Goal: Task Accomplishment & Management: Manage account settings

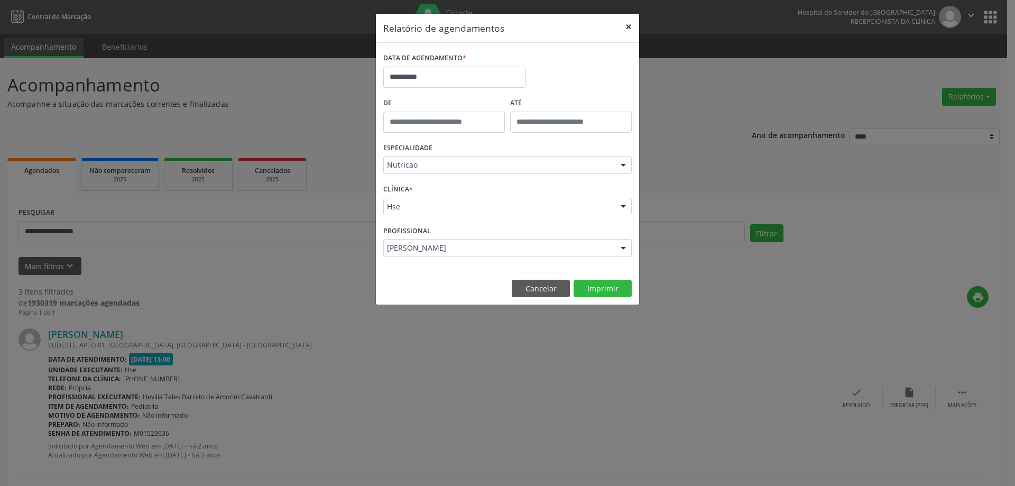
click at [623, 24] on button "×" at bounding box center [628, 27] width 21 height 26
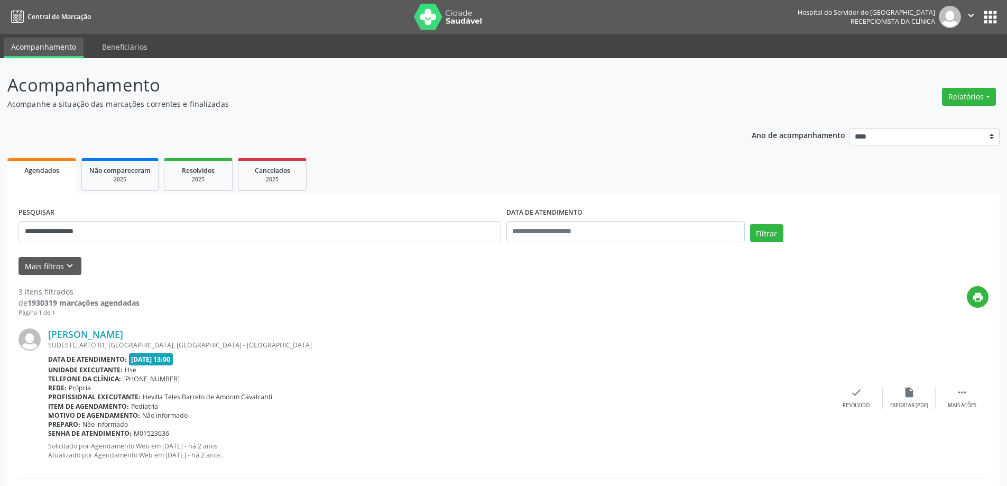
scroll to position [53, 0]
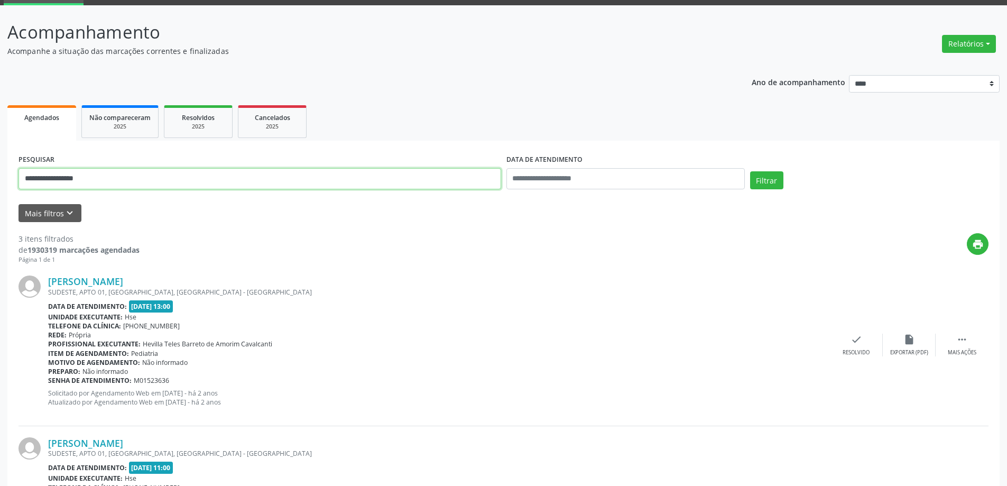
click at [235, 180] on input "**********" at bounding box center [260, 178] width 483 height 21
drag, startPoint x: 149, startPoint y: 183, endPoint x: 0, endPoint y: 180, distance: 149.2
click at [0, 180] on div "**********" at bounding box center [503, 385] width 1007 height 761
click at [32, 208] on button "Mais filtros keyboard_arrow_down" at bounding box center [50, 213] width 63 height 19
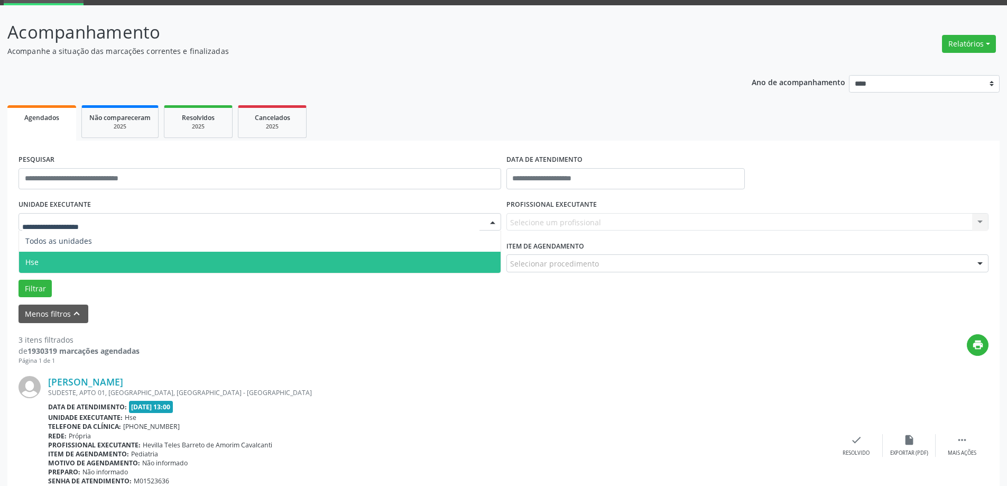
click at [54, 270] on span "Hse" at bounding box center [260, 262] width 482 height 21
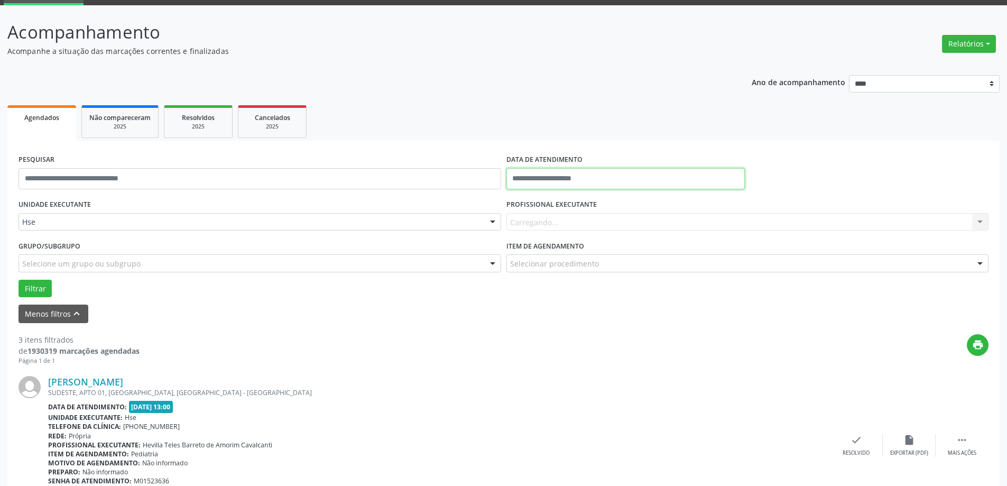
click at [541, 188] on body "Central de Marcação Hospital do Servidor do [GEOGRAPHIC_DATA] Recepcionista da …" at bounding box center [503, 190] width 1007 height 486
click at [540, 320] on span "29" at bounding box center [541, 318] width 21 height 21
type input "**********"
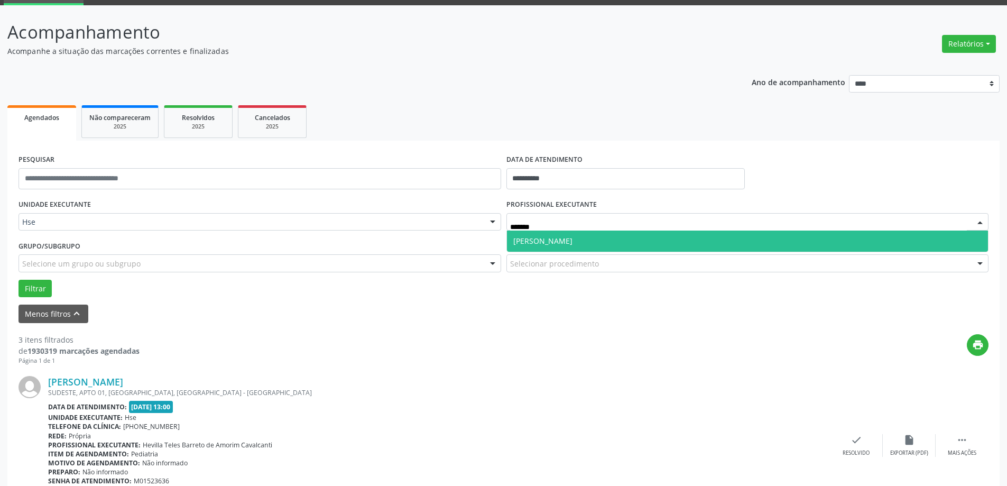
type input "********"
click at [577, 249] on span "[PERSON_NAME]" at bounding box center [748, 241] width 482 height 21
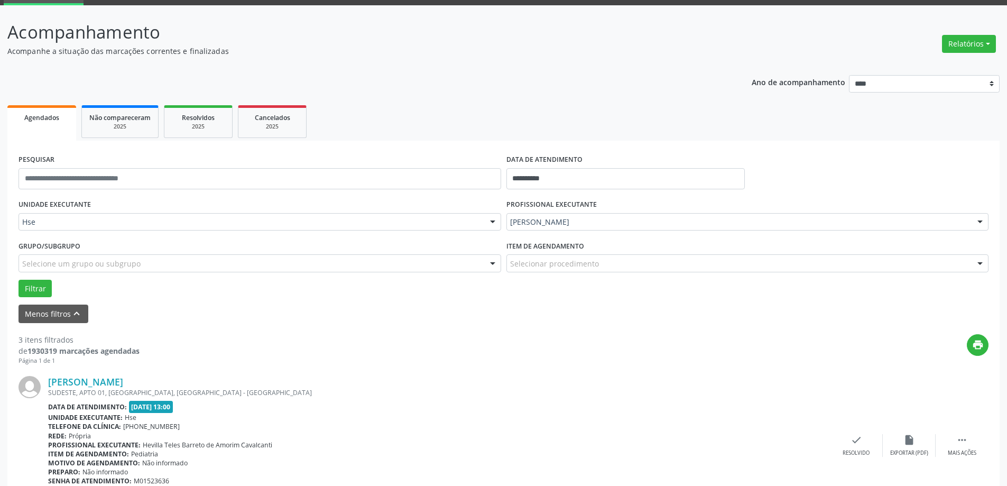
click at [579, 273] on div "Item de agendamento Selecionar procedimento #0000 - Alergologia #0001 - Angiolo…" at bounding box center [748, 258] width 488 height 41
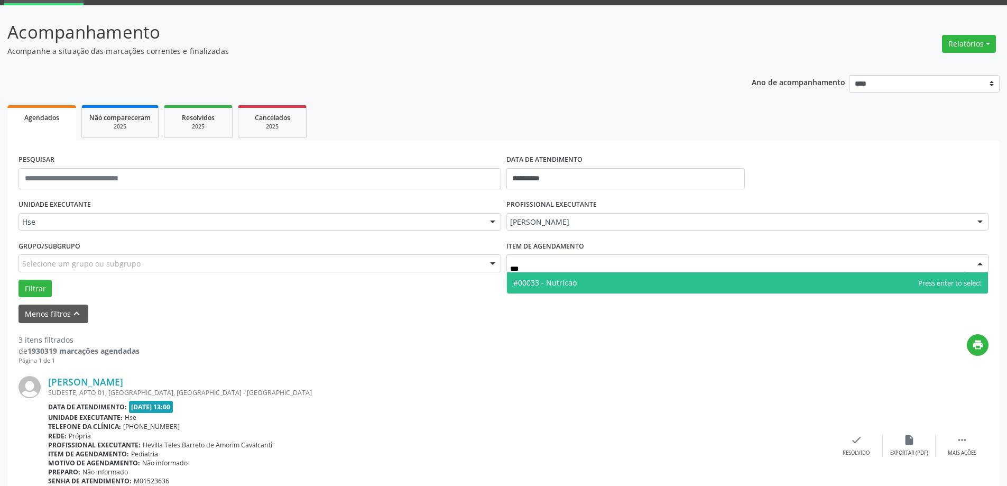
type input "****"
click at [584, 283] on span "#00033 - Nutricao" at bounding box center [748, 282] width 482 height 21
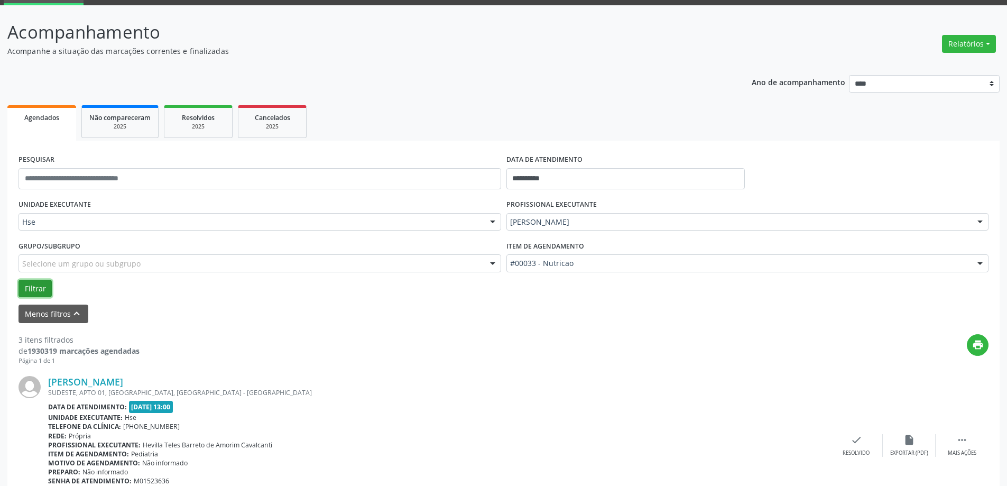
click at [28, 285] on button "Filtrar" at bounding box center [35, 289] width 33 height 18
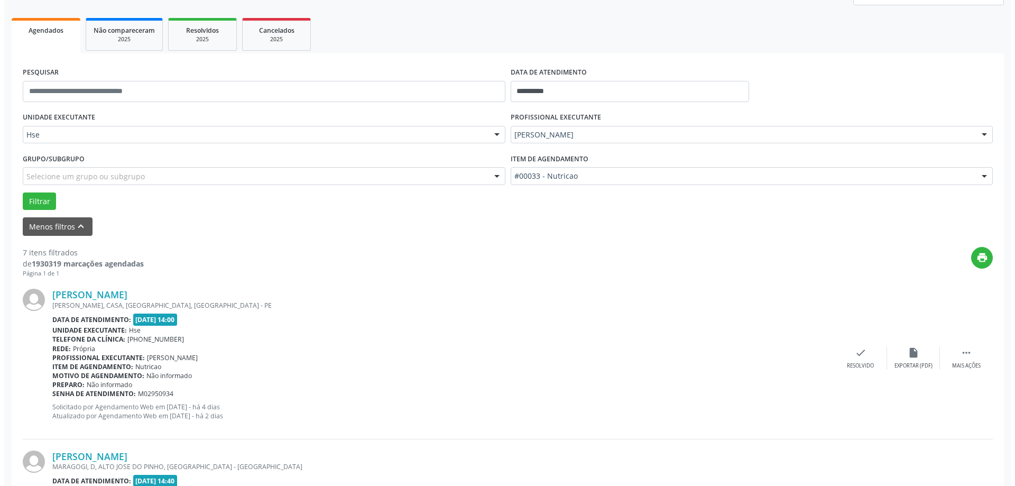
scroll to position [159, 0]
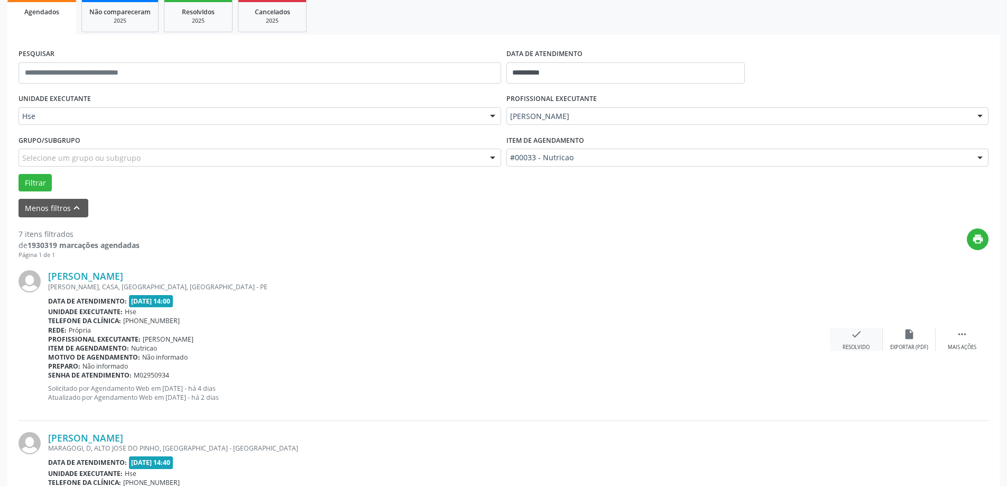
click at [864, 341] on div "check Resolvido" at bounding box center [856, 339] width 53 height 23
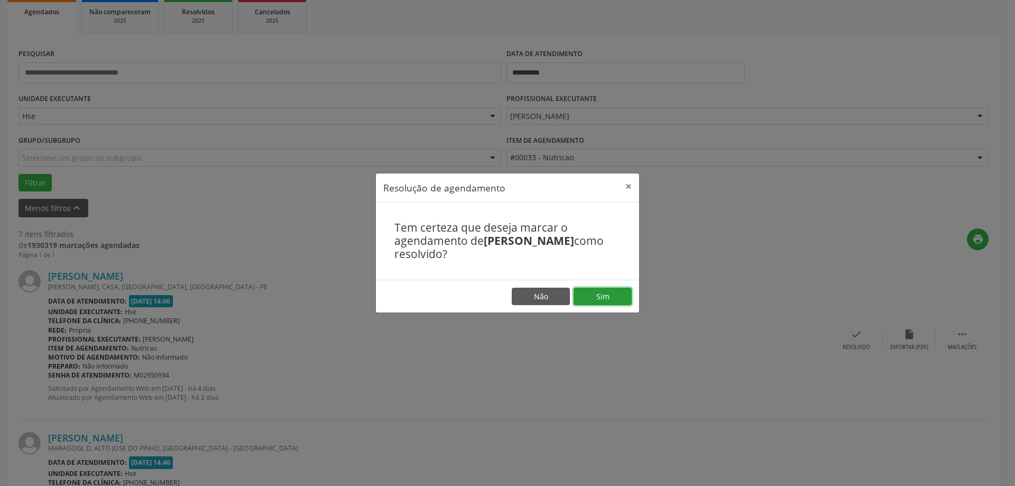
click at [618, 299] on button "Sim" at bounding box center [603, 297] width 58 height 18
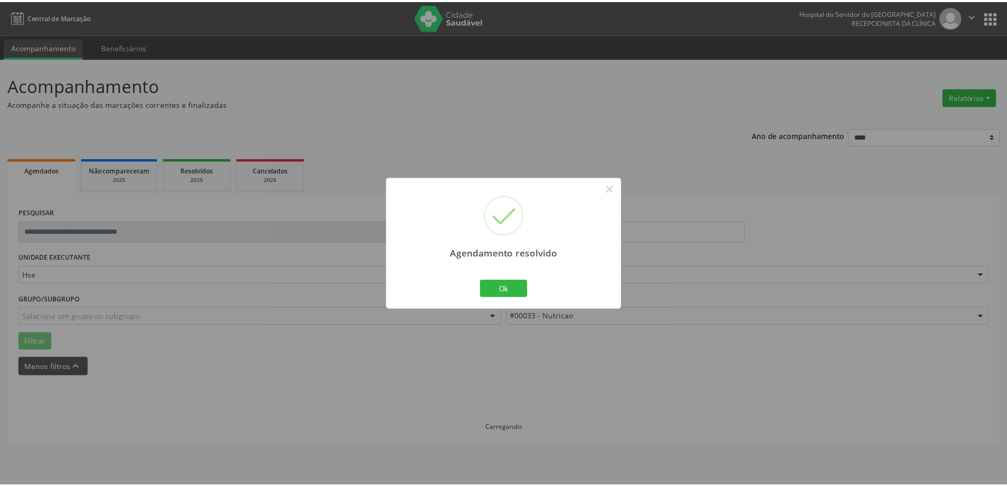
scroll to position [0, 0]
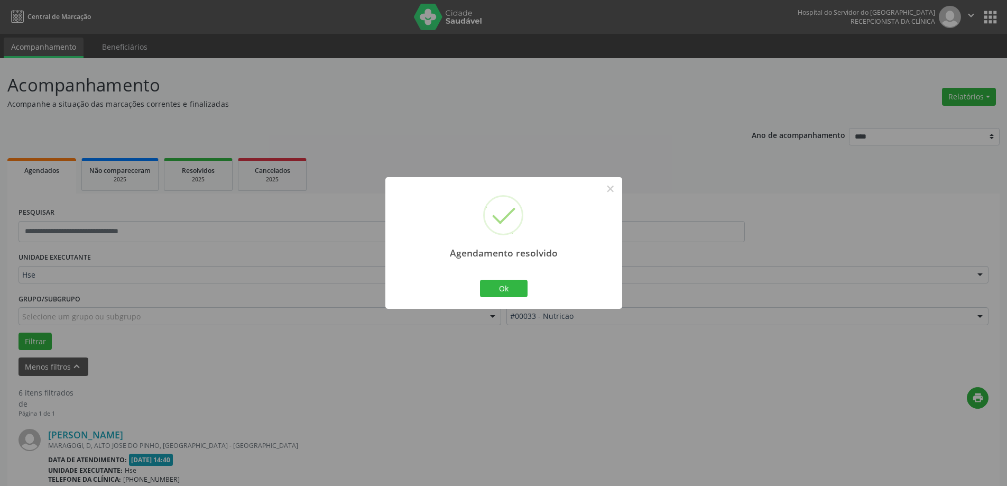
click at [479, 286] on div "Ok Cancel" at bounding box center [504, 288] width 52 height 22
click at [493, 286] on button "Ok" at bounding box center [504, 289] width 48 height 18
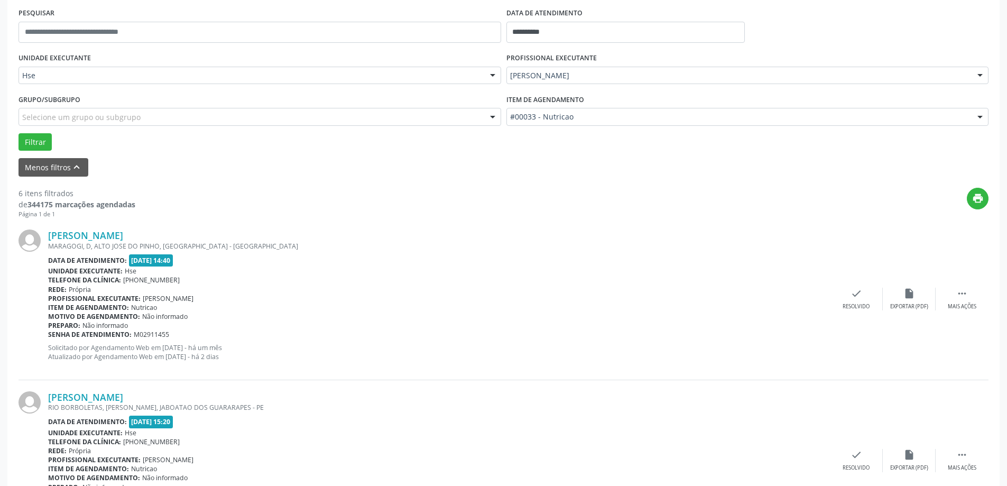
scroll to position [212, 0]
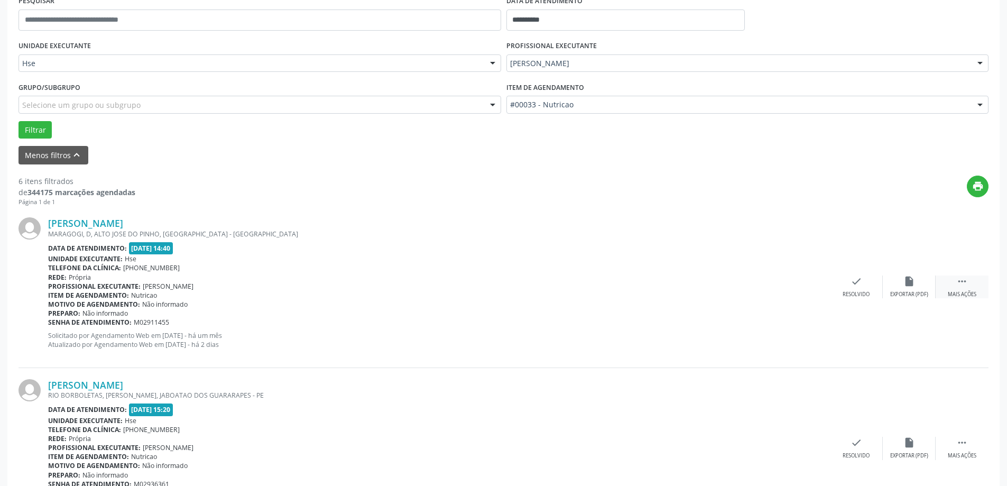
click at [957, 284] on icon "" at bounding box center [963, 282] width 12 height 12
click at [903, 285] on div "alarm_off Não compareceu" at bounding box center [909, 287] width 53 height 23
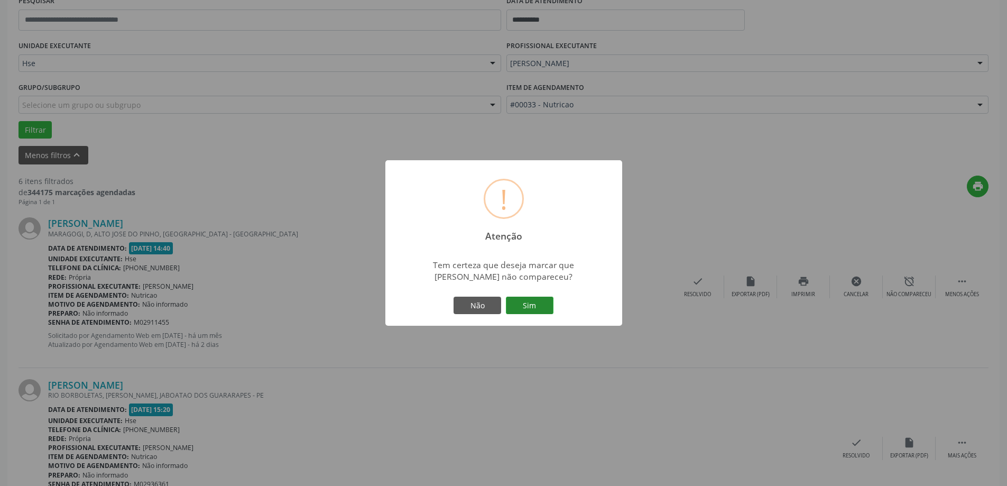
click at [533, 302] on button "Sim" at bounding box center [530, 306] width 48 height 18
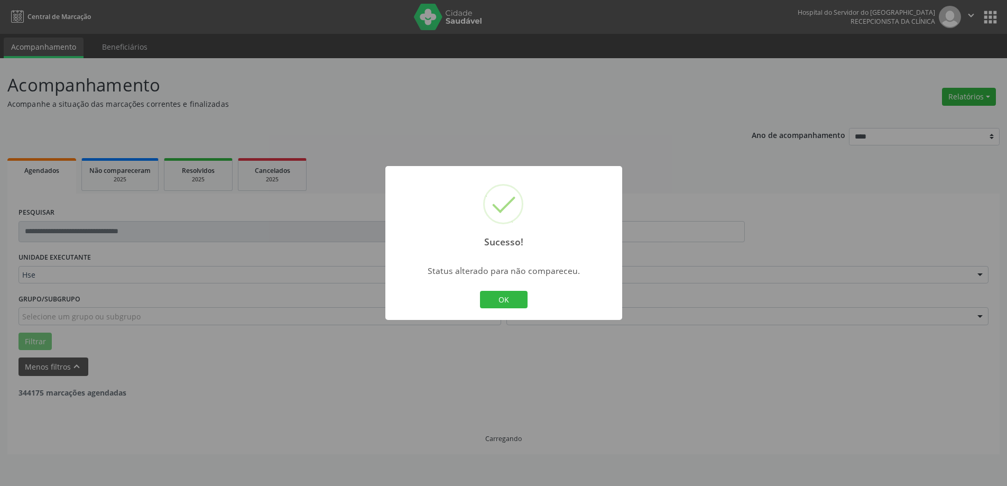
scroll to position [0, 0]
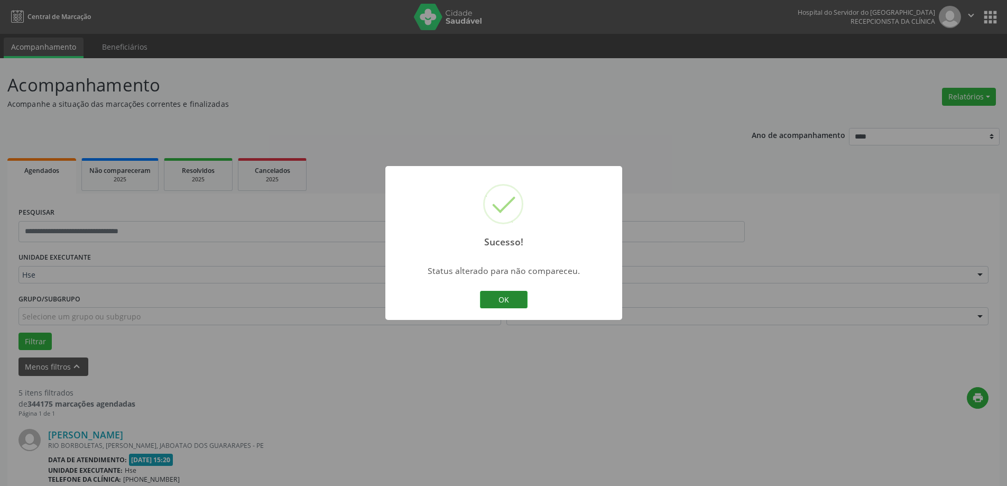
click at [515, 292] on button "OK" at bounding box center [504, 300] width 48 height 18
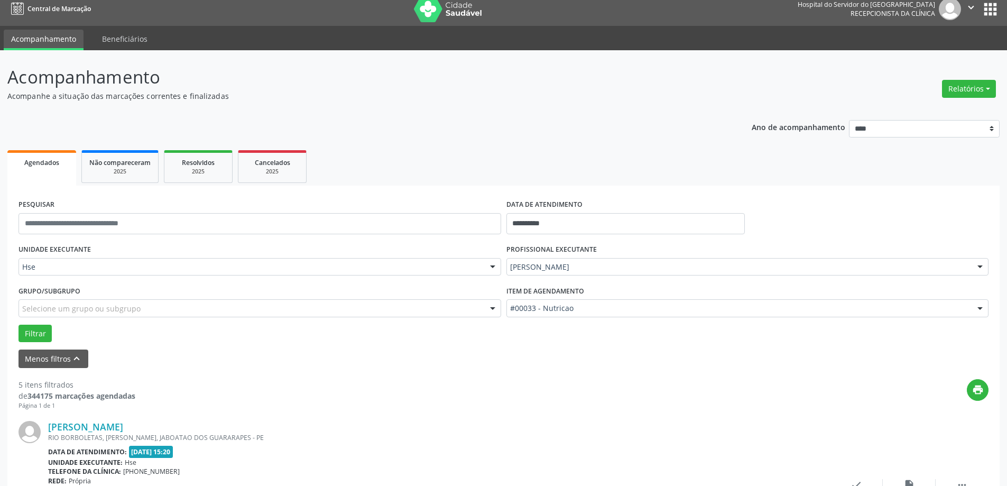
scroll to position [106, 0]
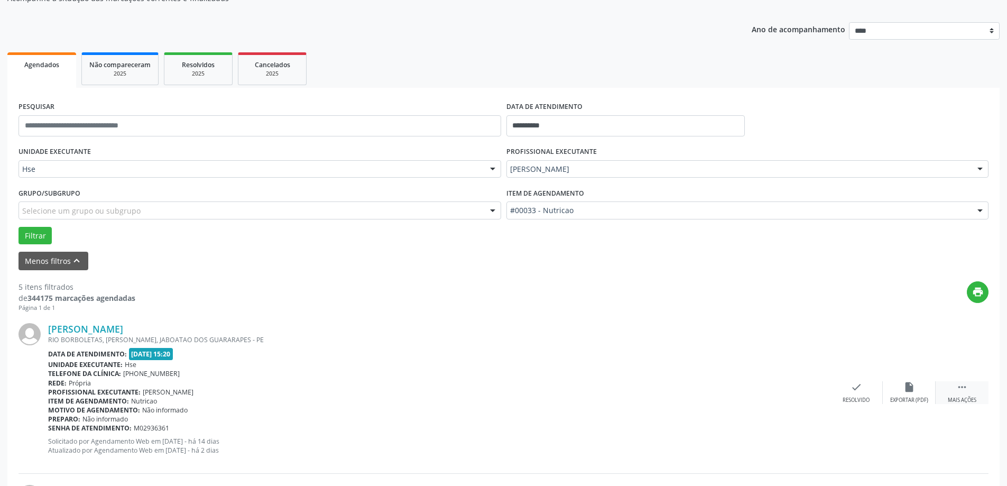
click at [980, 400] on div " Mais ações" at bounding box center [962, 392] width 53 height 23
click at [914, 393] on icon "alarm_off" at bounding box center [910, 387] width 12 height 12
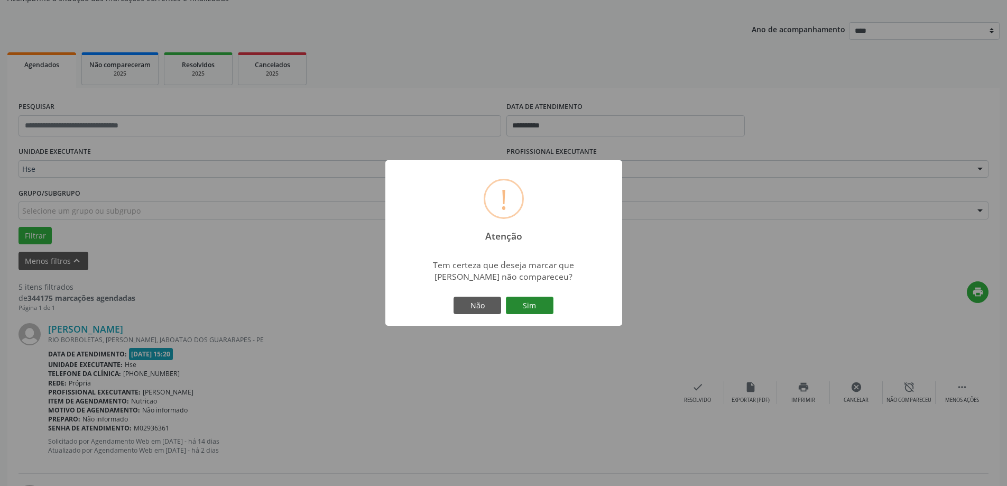
click at [545, 303] on button "Sim" at bounding box center [530, 306] width 48 height 18
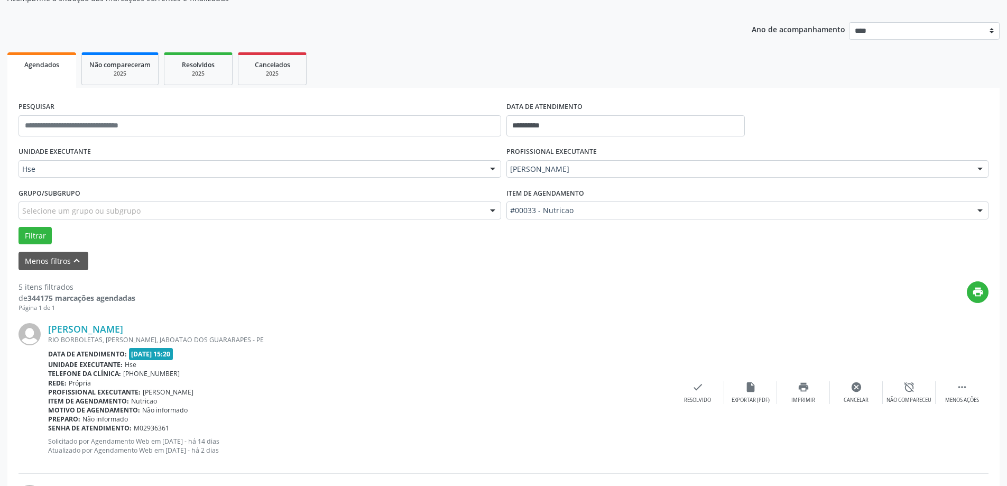
scroll to position [0, 0]
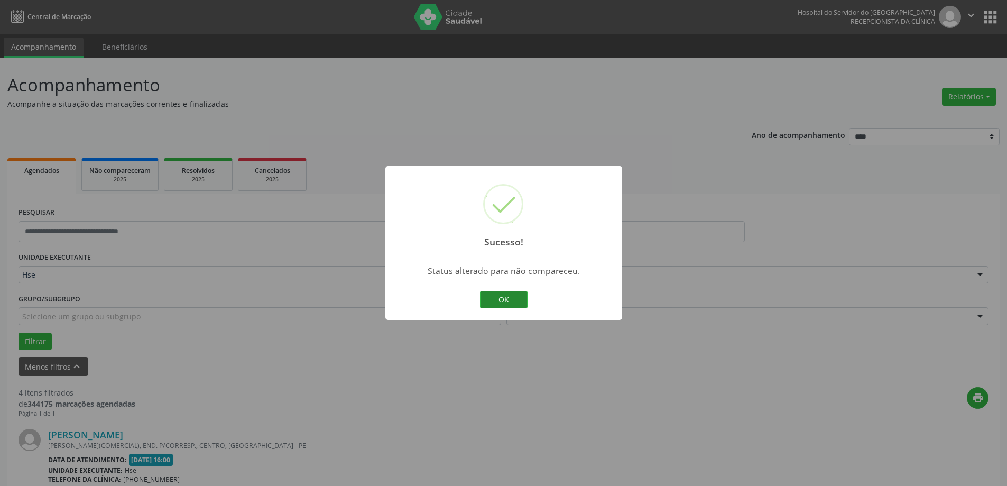
click at [504, 298] on button "OK" at bounding box center [504, 300] width 48 height 18
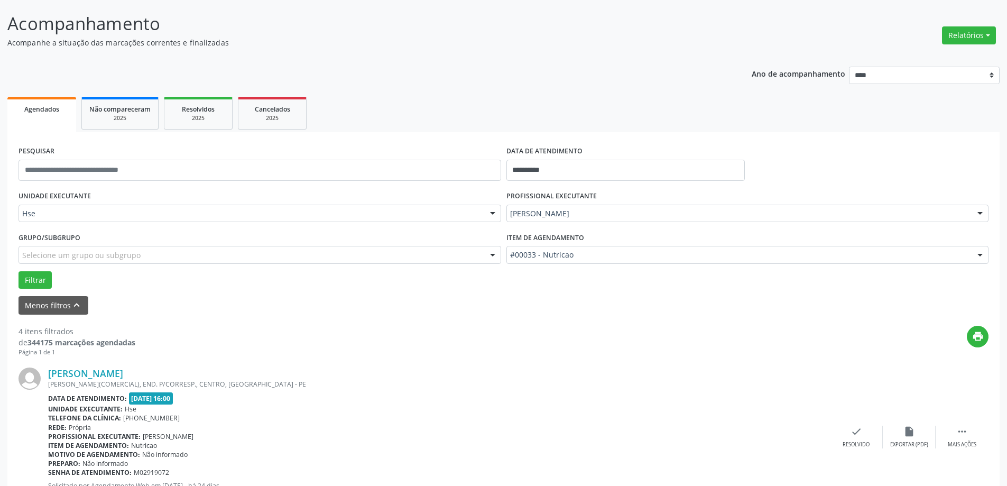
scroll to position [212, 0]
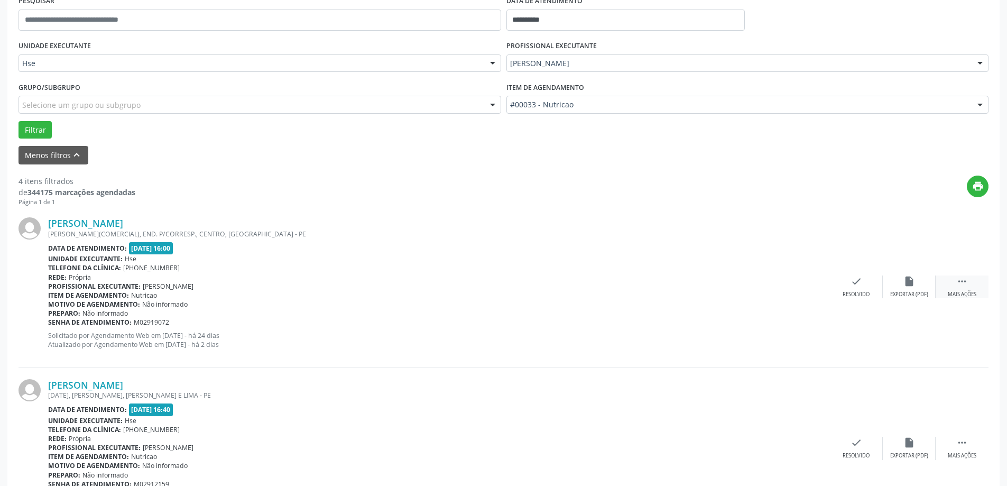
click at [962, 290] on div " Mais ações" at bounding box center [962, 287] width 53 height 23
click at [916, 293] on div "Não compareceu" at bounding box center [909, 294] width 45 height 7
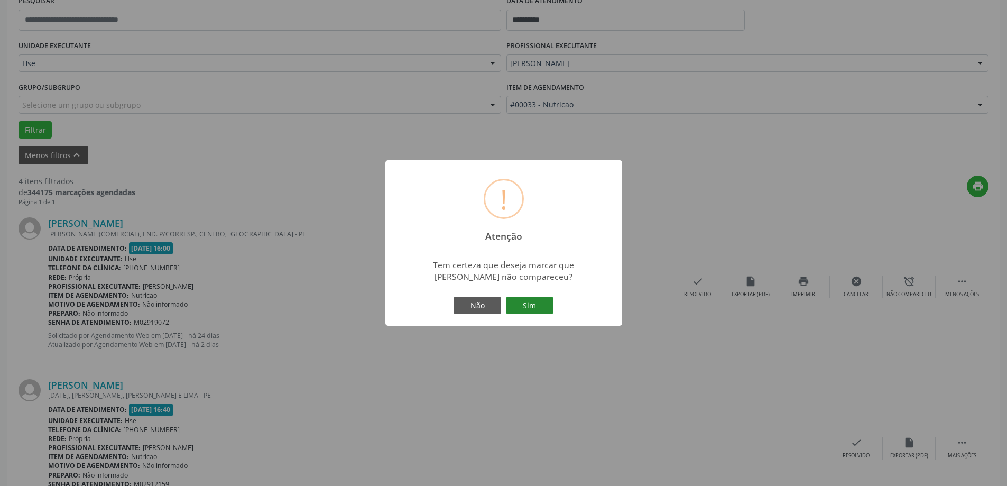
click at [540, 309] on button "Sim" at bounding box center [530, 306] width 48 height 18
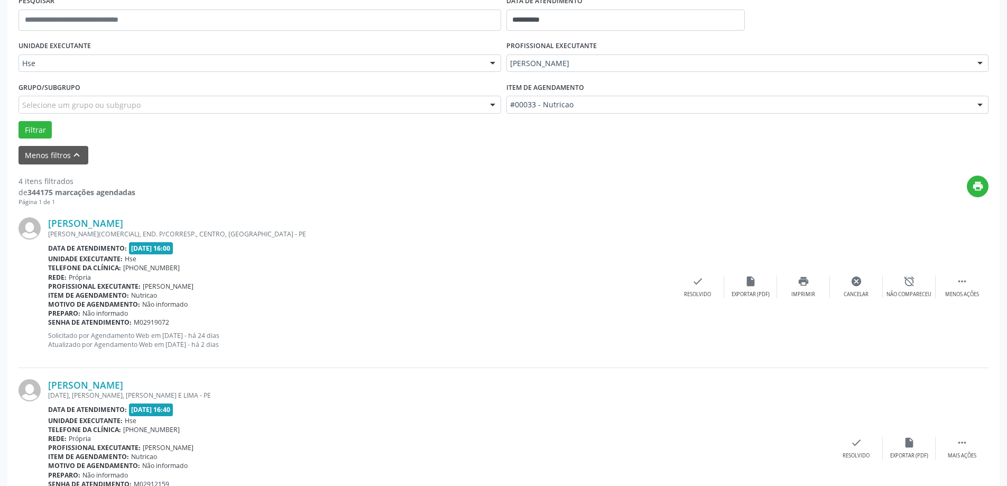
scroll to position [0, 0]
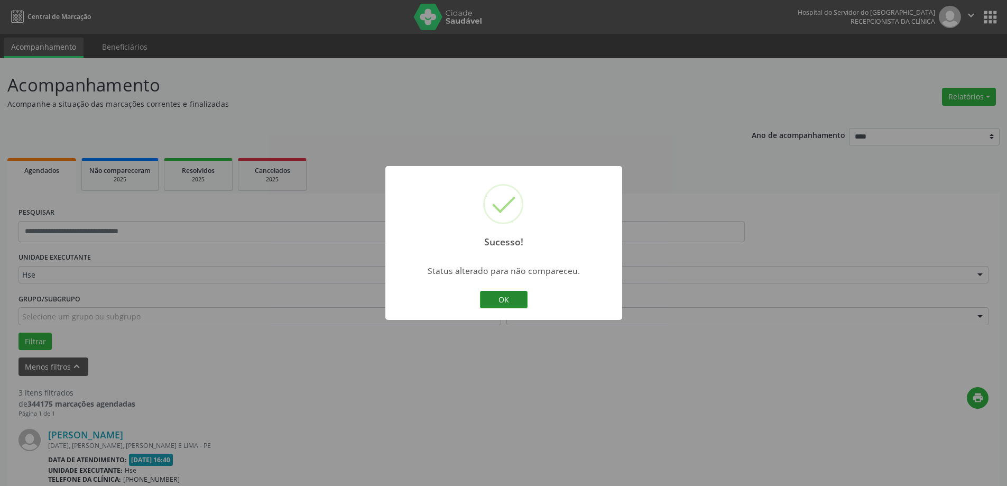
click at [510, 299] on button "OK" at bounding box center [504, 300] width 48 height 18
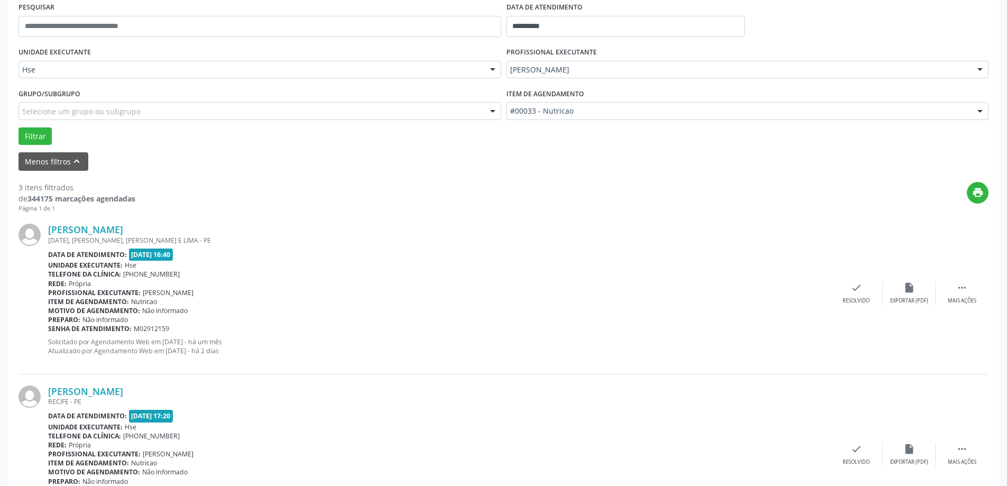
scroll to position [212, 0]
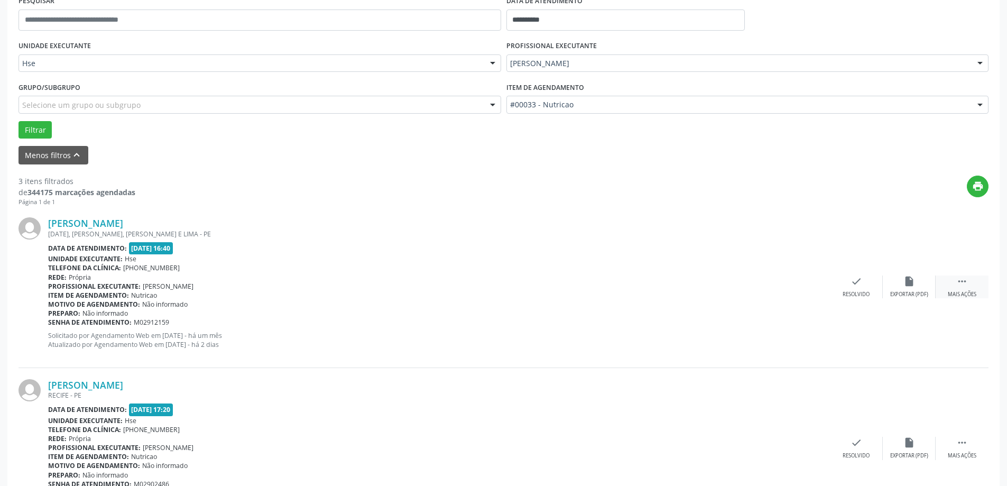
click at [950, 284] on div " Mais ações" at bounding box center [962, 287] width 53 height 23
click at [897, 289] on div "alarm_off Não compareceu" at bounding box center [909, 287] width 53 height 23
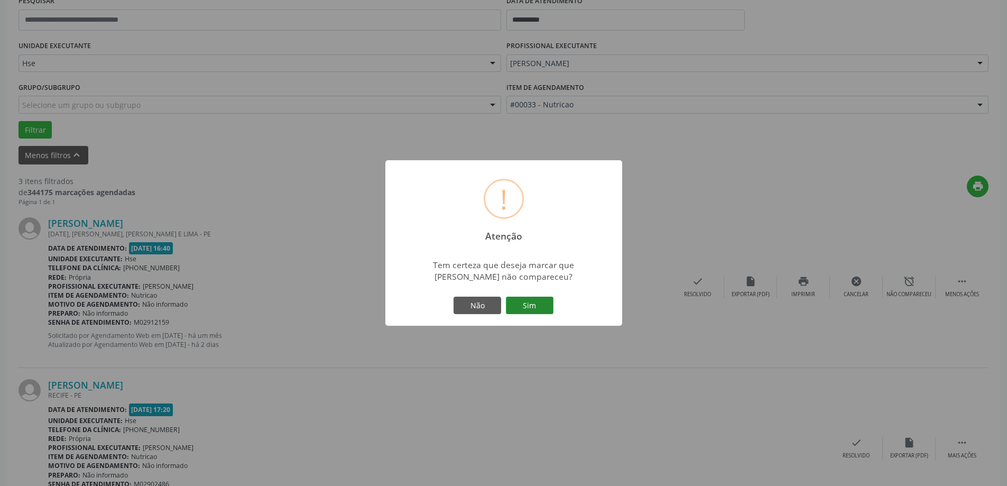
click at [539, 303] on button "Sim" at bounding box center [530, 306] width 48 height 18
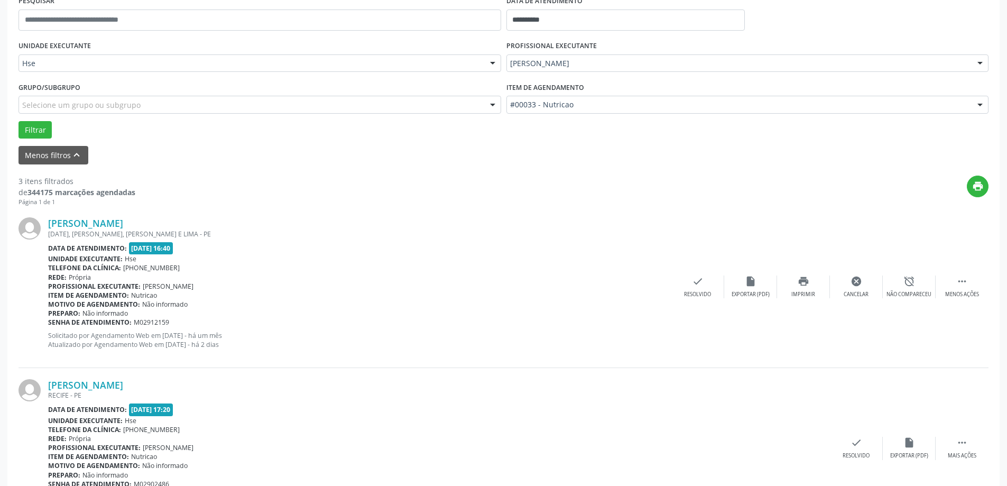
scroll to position [0, 0]
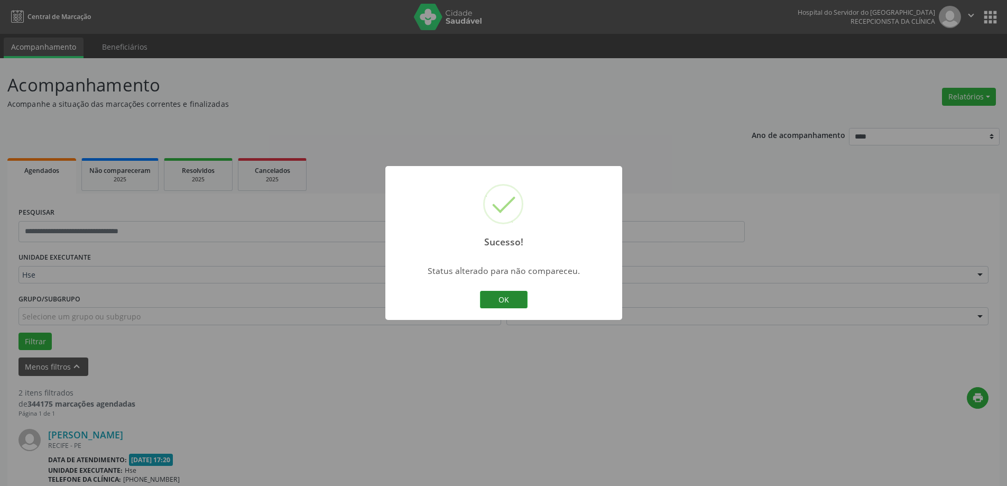
click at [504, 298] on button "OK" at bounding box center [504, 300] width 48 height 18
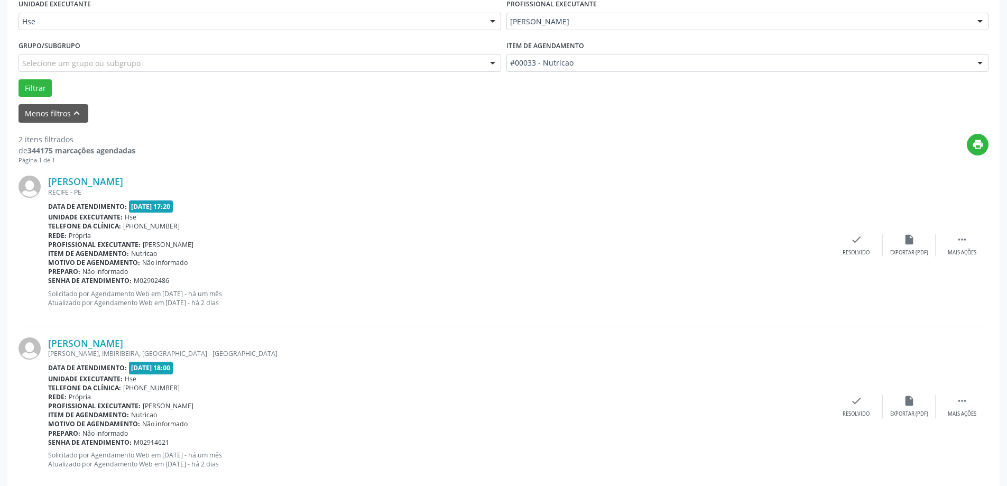
scroll to position [264, 0]
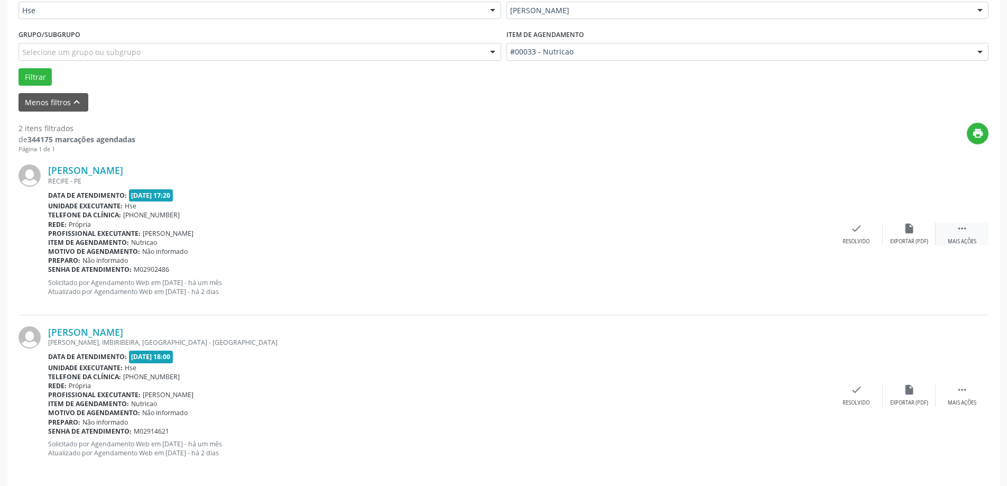
click at [958, 242] on div "Mais ações" at bounding box center [962, 241] width 29 height 7
click at [921, 237] on div "alarm_off Não compareceu" at bounding box center [909, 234] width 53 height 23
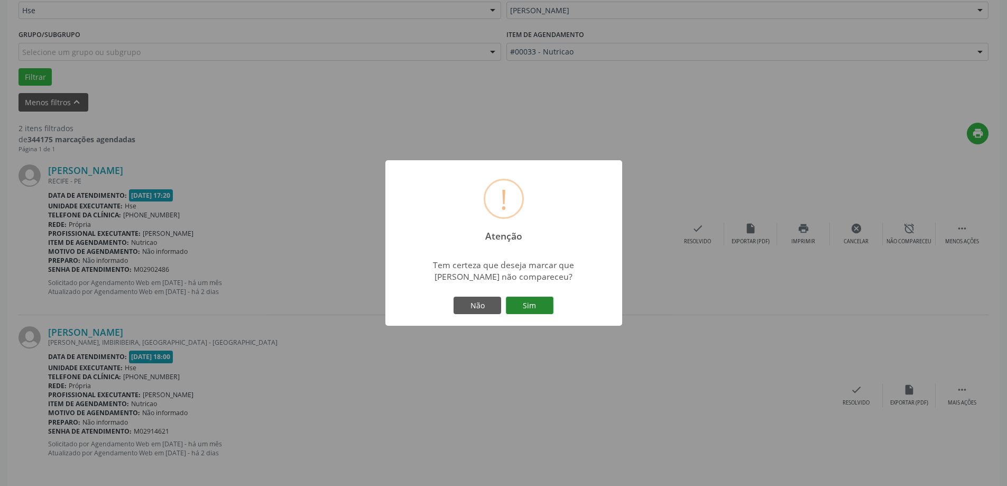
click at [538, 306] on button "Sim" at bounding box center [530, 306] width 48 height 18
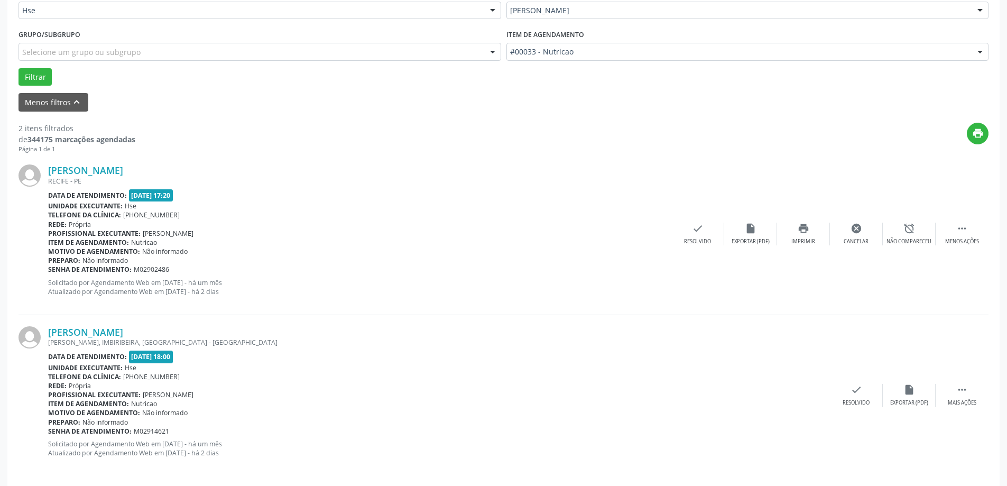
scroll to position [0, 0]
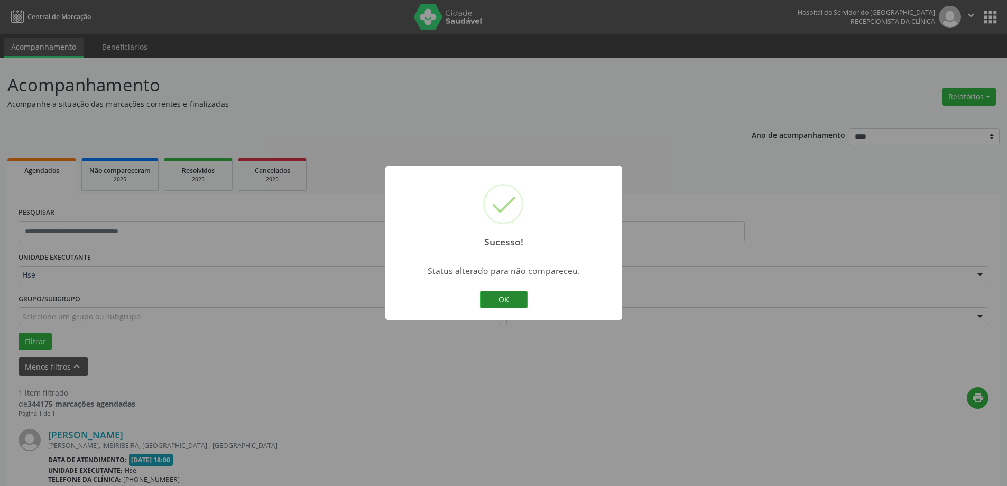
click at [513, 302] on button "OK" at bounding box center [504, 300] width 48 height 18
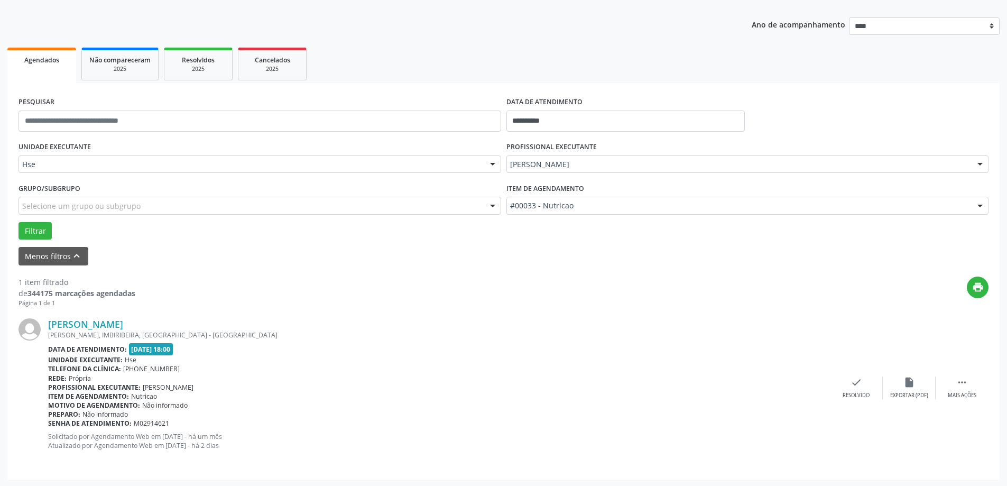
scroll to position [112, 0]
click at [975, 389] on div " Mais ações" at bounding box center [962, 386] width 53 height 23
click at [925, 388] on div "alarm_off Não compareceu" at bounding box center [909, 386] width 53 height 23
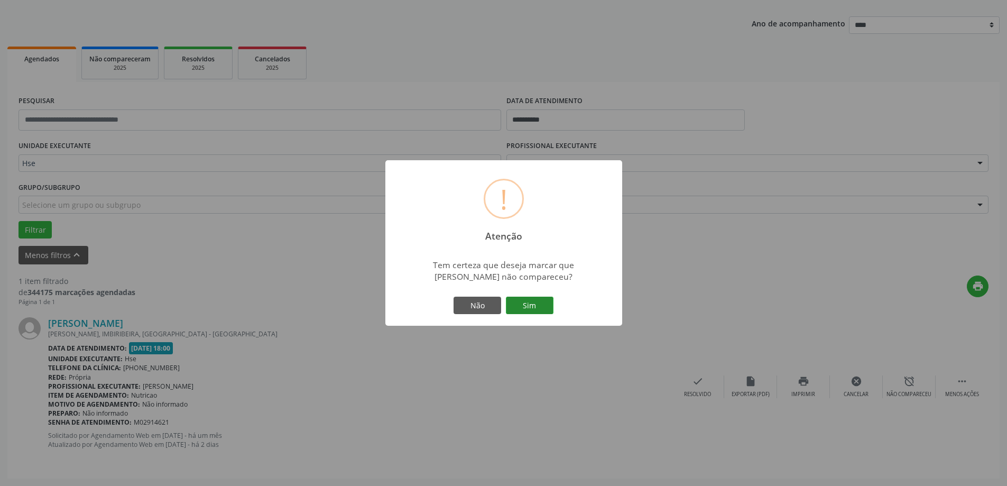
click at [540, 309] on button "Sim" at bounding box center [530, 306] width 48 height 18
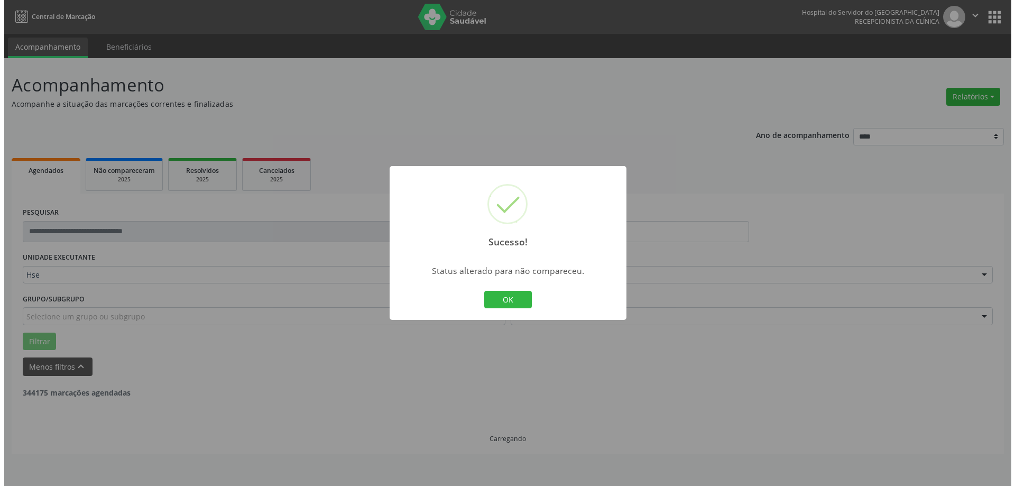
scroll to position [0, 0]
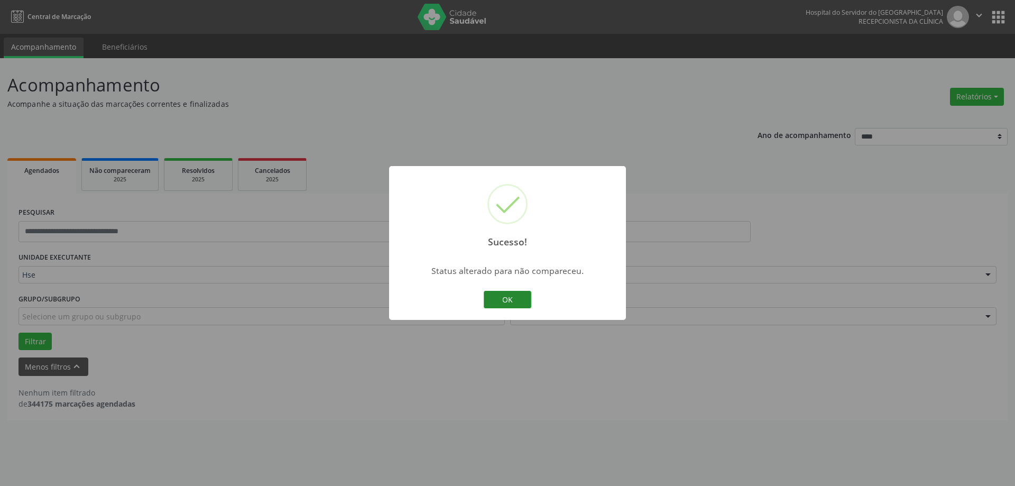
click at [511, 308] on button "OK" at bounding box center [508, 300] width 48 height 18
